Goal: Task Accomplishment & Management: Manage account settings

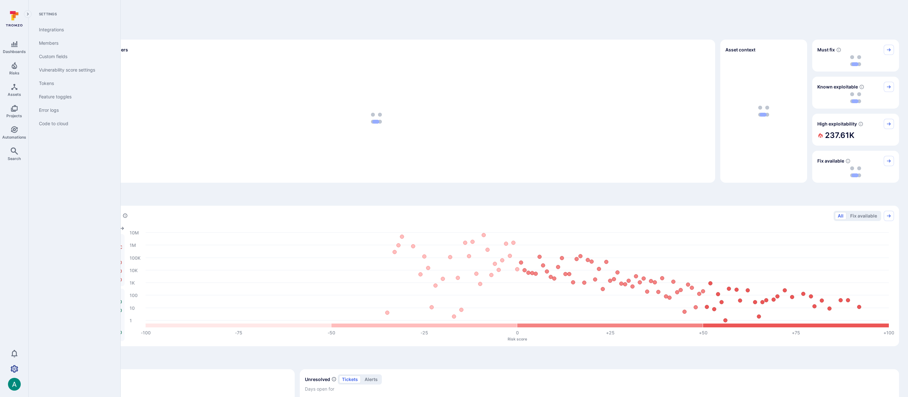
click at [16, 371] on icon "Settings" at bounding box center [15, 368] width 8 height 7
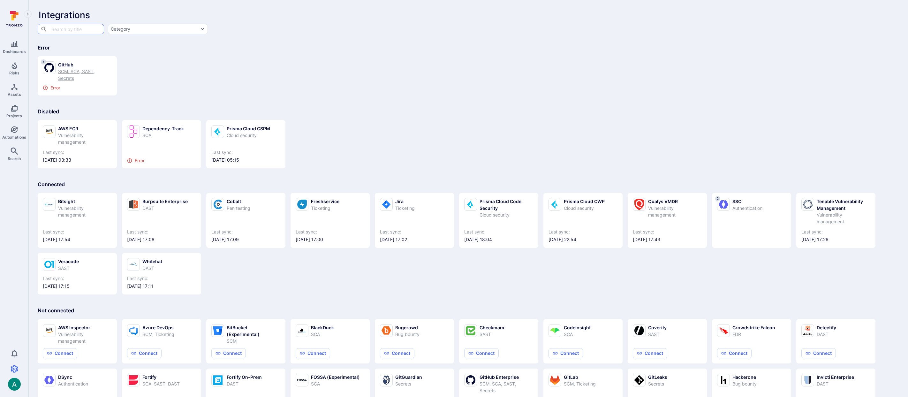
click at [72, 72] on div "SCM, SCA, SAST, Secrets" at bounding box center [85, 74] width 54 height 13
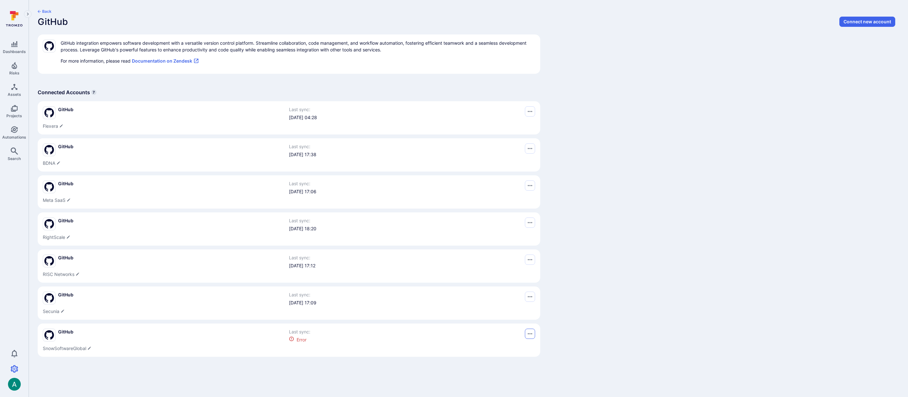
click at [532, 117] on button "Options menu" at bounding box center [530, 111] width 10 height 10
click at [532, 332] on div at bounding box center [454, 198] width 908 height 397
click at [66, 334] on span "GitHub" at bounding box center [65, 331] width 15 height 6
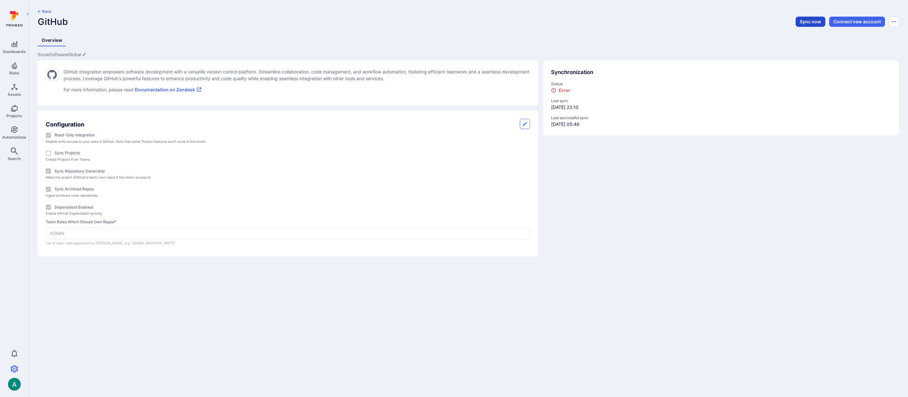
click at [807, 20] on button "Sync now" at bounding box center [810, 22] width 30 height 10
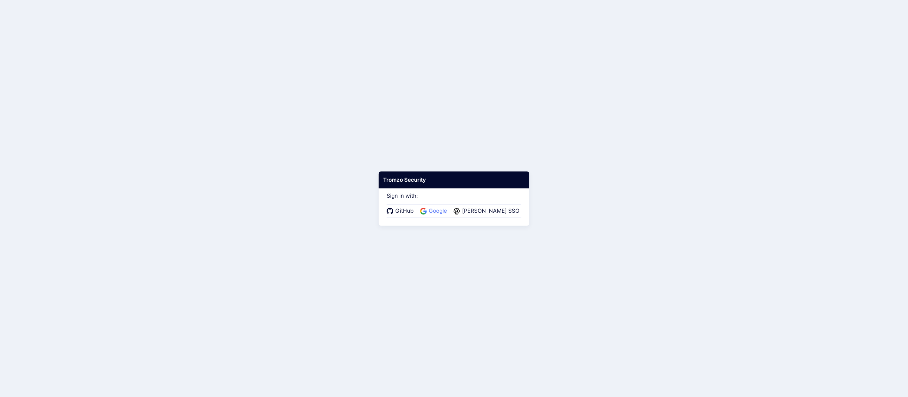
click at [439, 211] on span "Google" at bounding box center [438, 211] width 22 height 8
